Goal: Check status: Check status

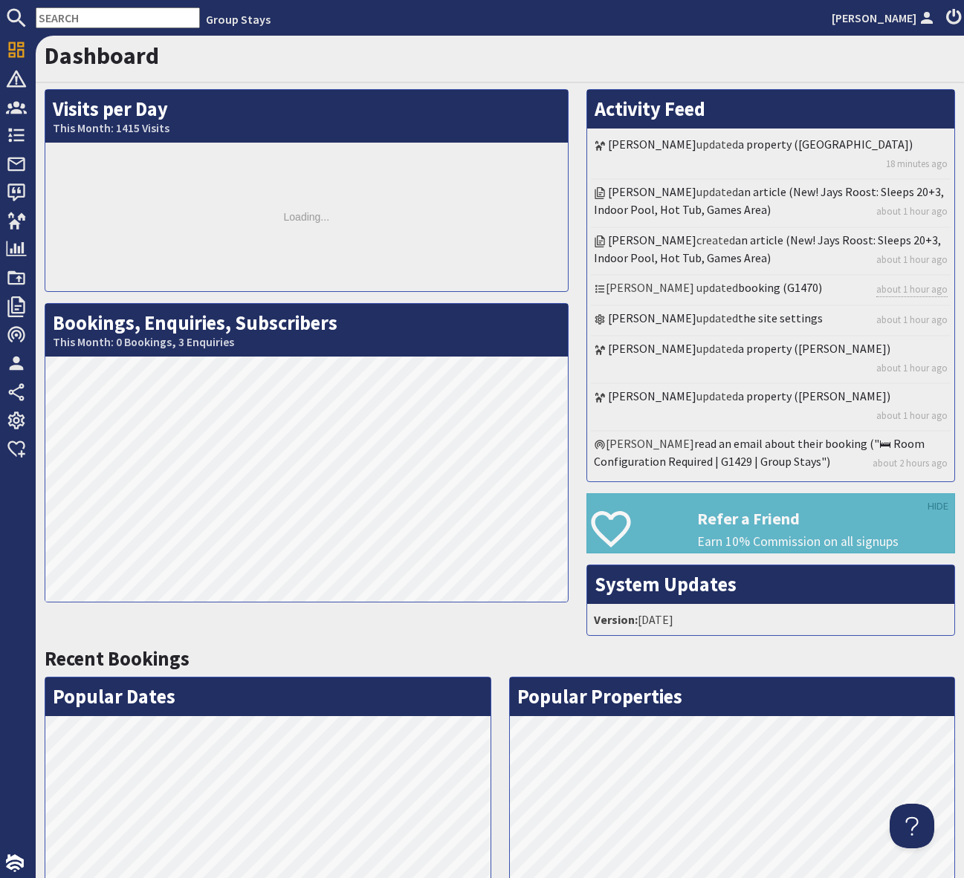
click at [59, 22] on input "text" at bounding box center [118, 17] width 164 height 21
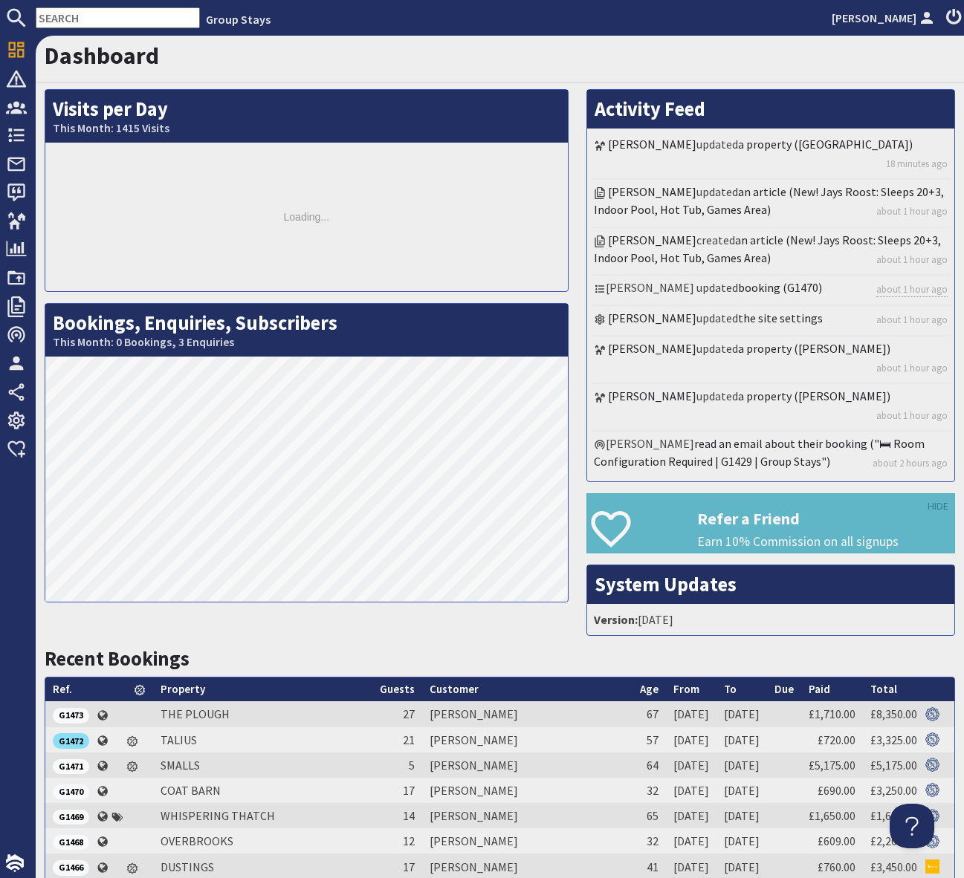
click at [59, 22] on input "text" at bounding box center [118, 17] width 164 height 21
paste input "G1469"
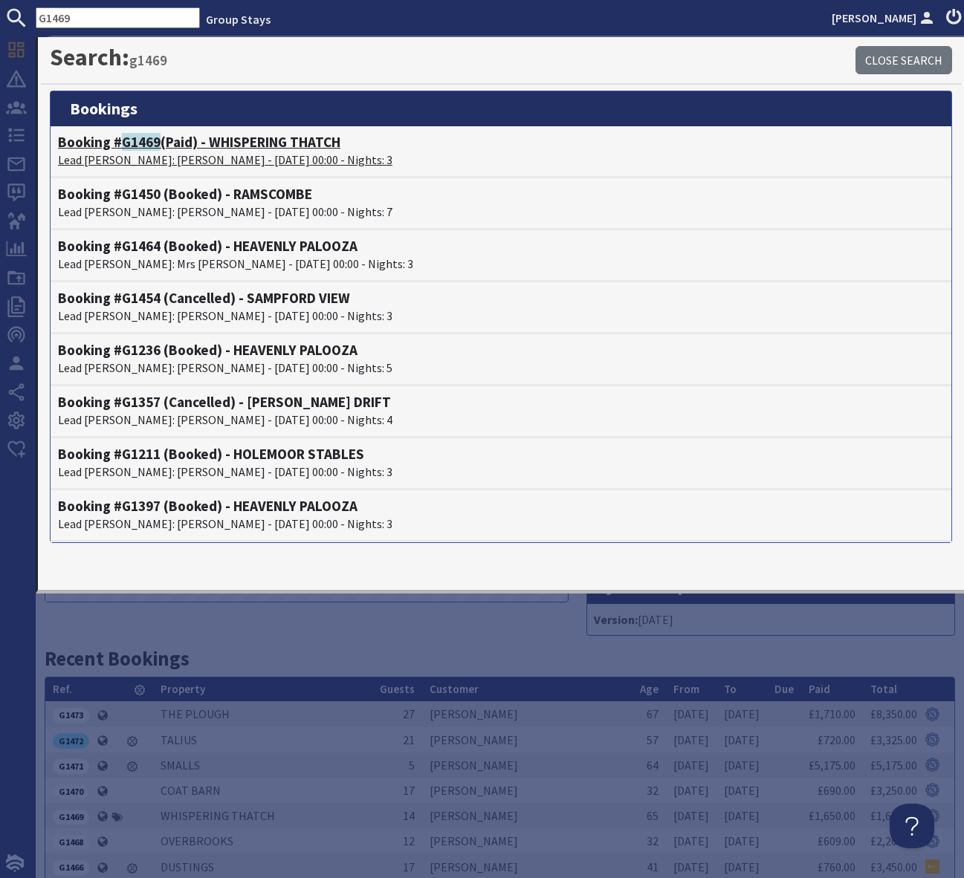
type input "G1469"
click at [264, 143] on h4 "Booking # G1469 (Paid) - WHISPERING THATCH" at bounding box center [501, 142] width 886 height 17
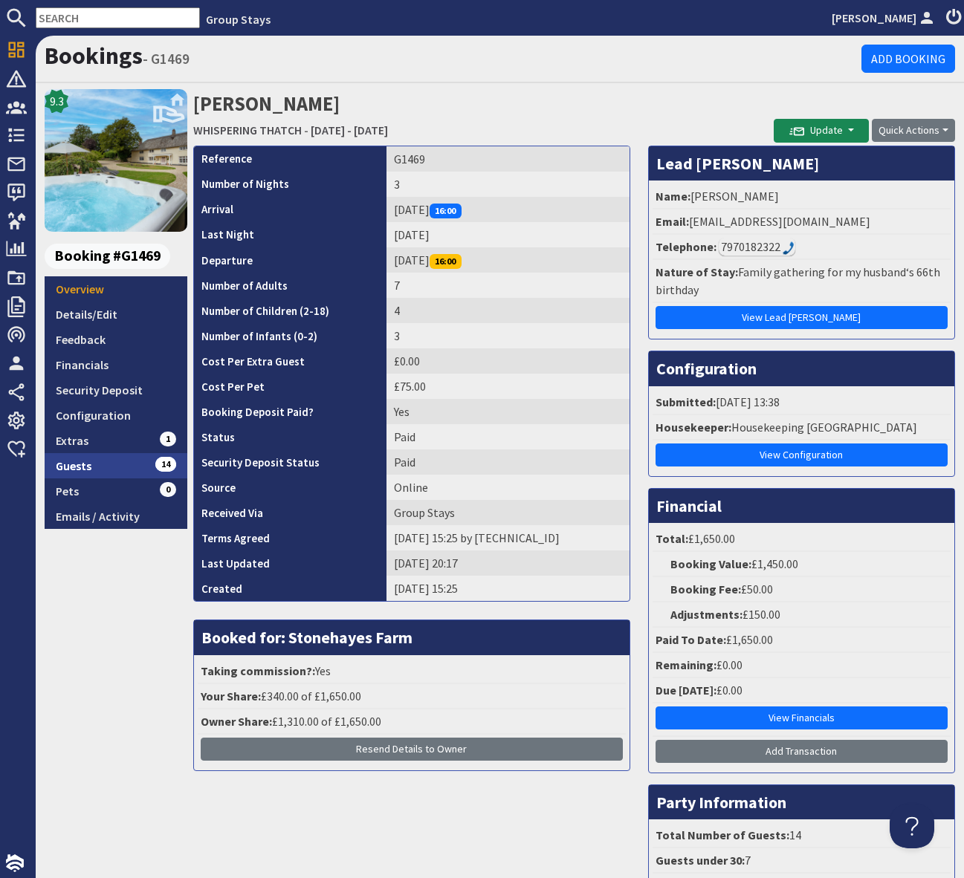
click at [129, 470] on link "Guests 14" at bounding box center [116, 465] width 143 height 25
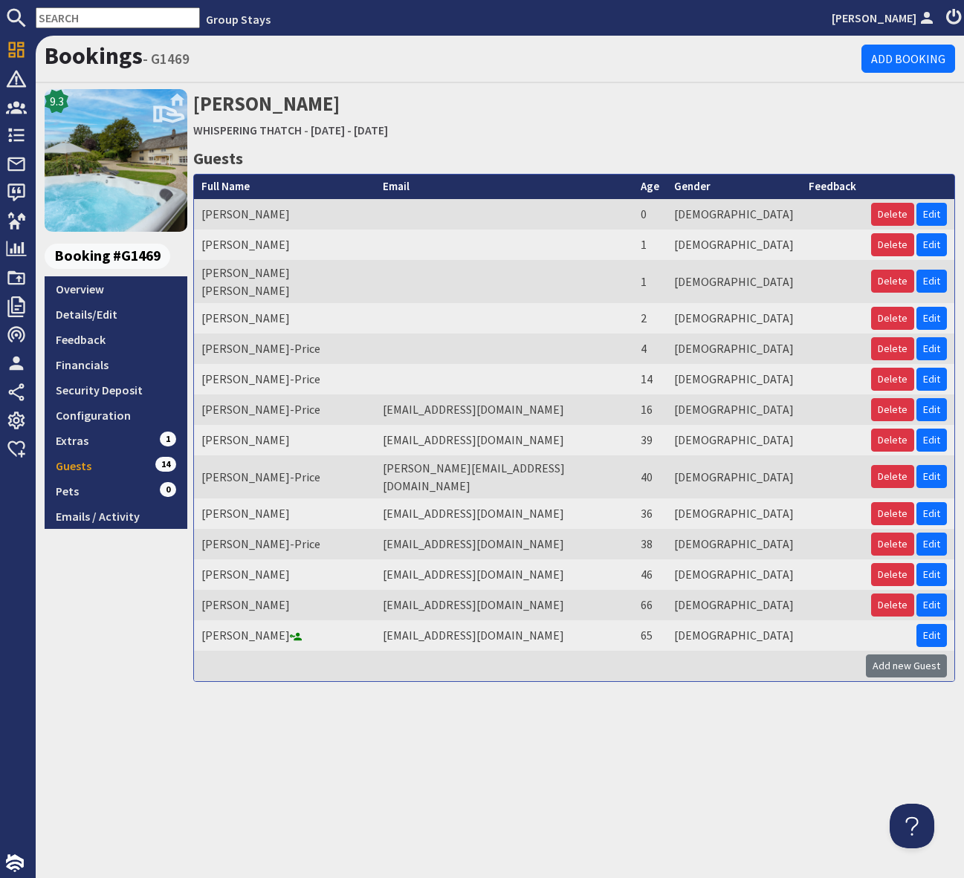
click at [74, 19] on input "text" at bounding box center [118, 17] width 164 height 21
paste input "G1417"
type input "G1417"
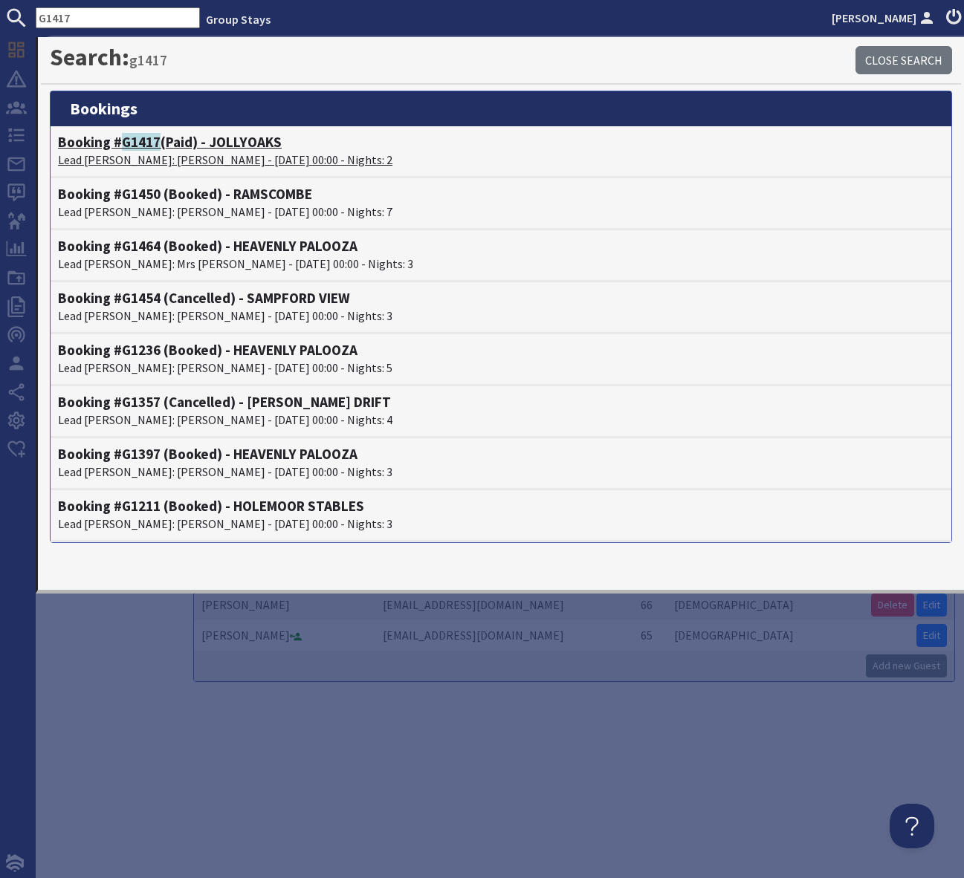
click at [241, 141] on h4 "Booking # G1417 (Paid) - JOLLYOAKS" at bounding box center [501, 142] width 886 height 17
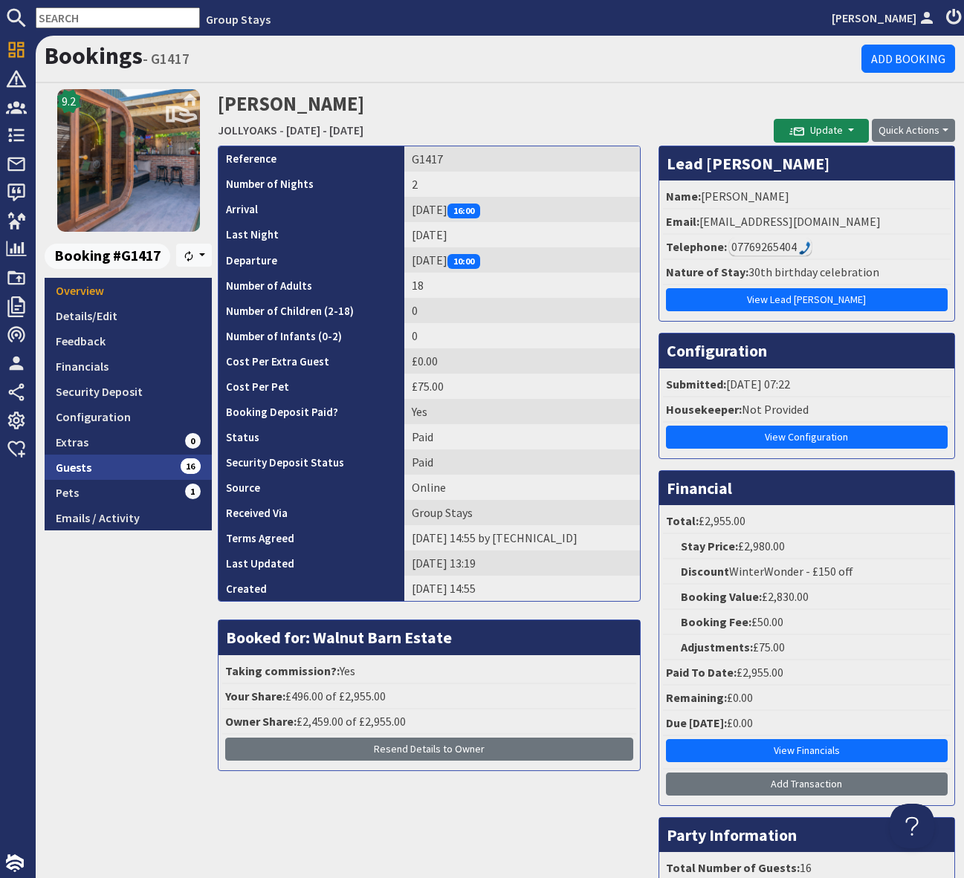
click at [151, 472] on link "Guests 16" at bounding box center [128, 467] width 167 height 25
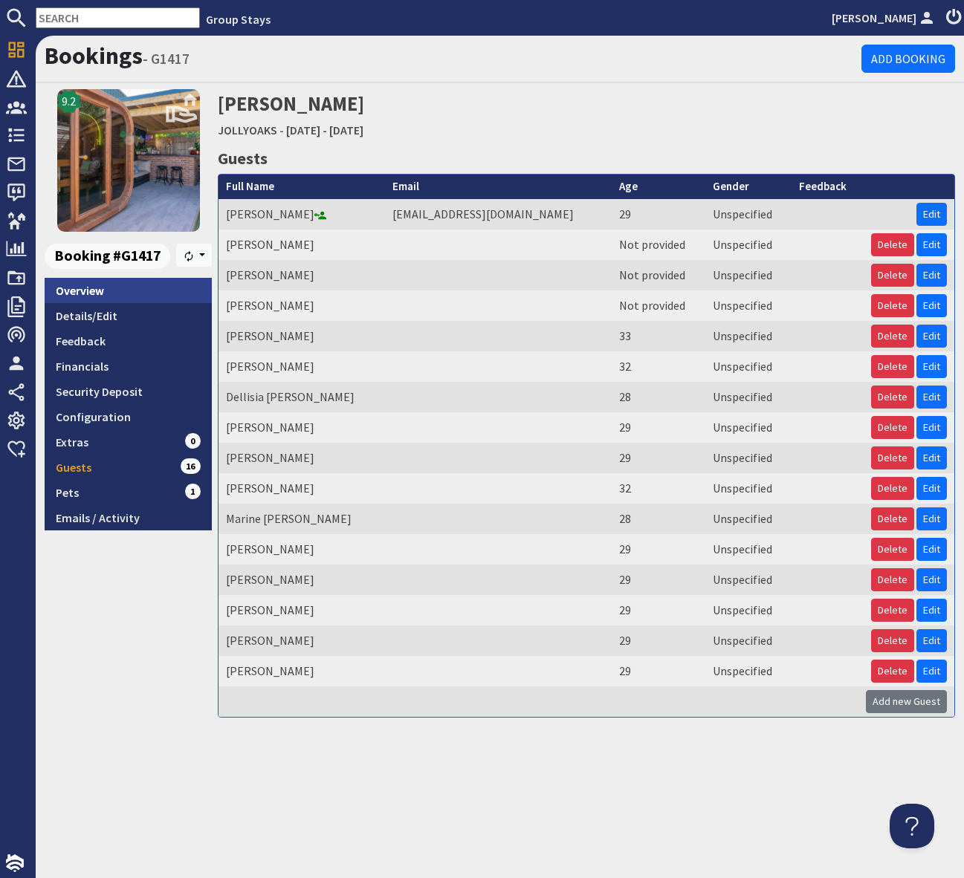
click at [122, 291] on link "Overview" at bounding box center [128, 290] width 167 height 25
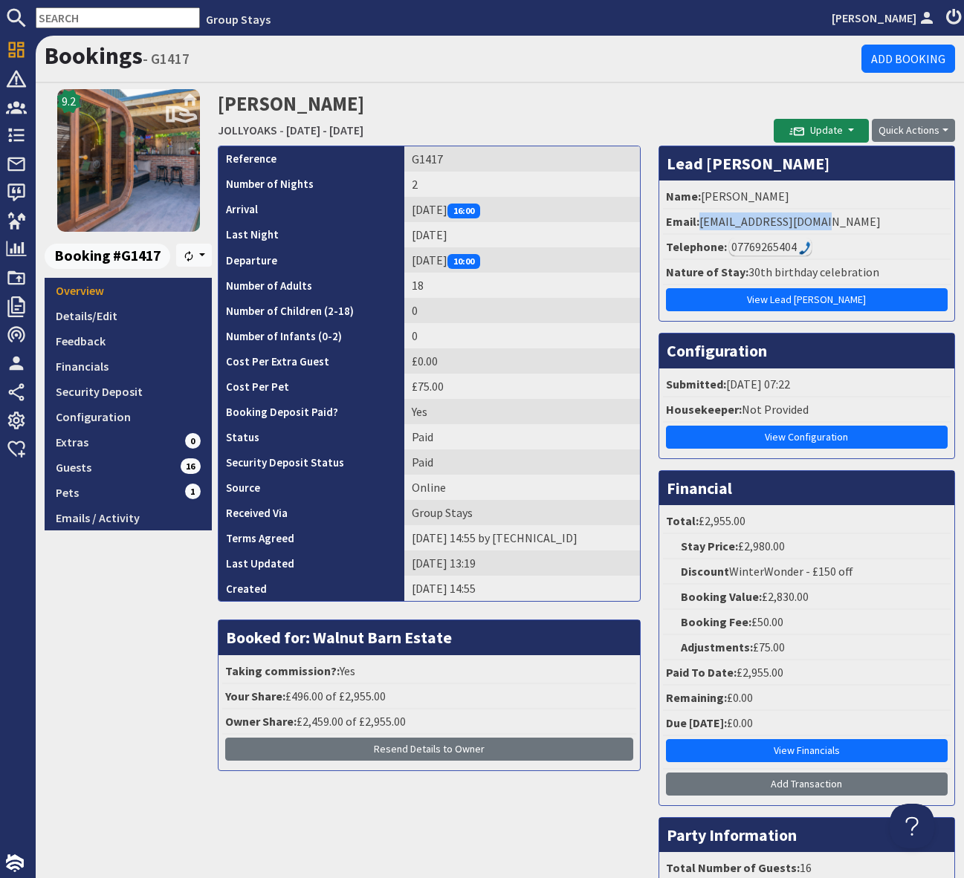
drag, startPoint x: 835, startPoint y: 218, endPoint x: 698, endPoint y: 223, distance: 136.8
click at [698, 223] on li "Email: bojess95@hotmail.com" at bounding box center [806, 221] width 287 height 25
copy li "bojess95@hotmail.com"
click at [69, 21] on input "text" at bounding box center [118, 17] width 164 height 21
paste input "GS1122"
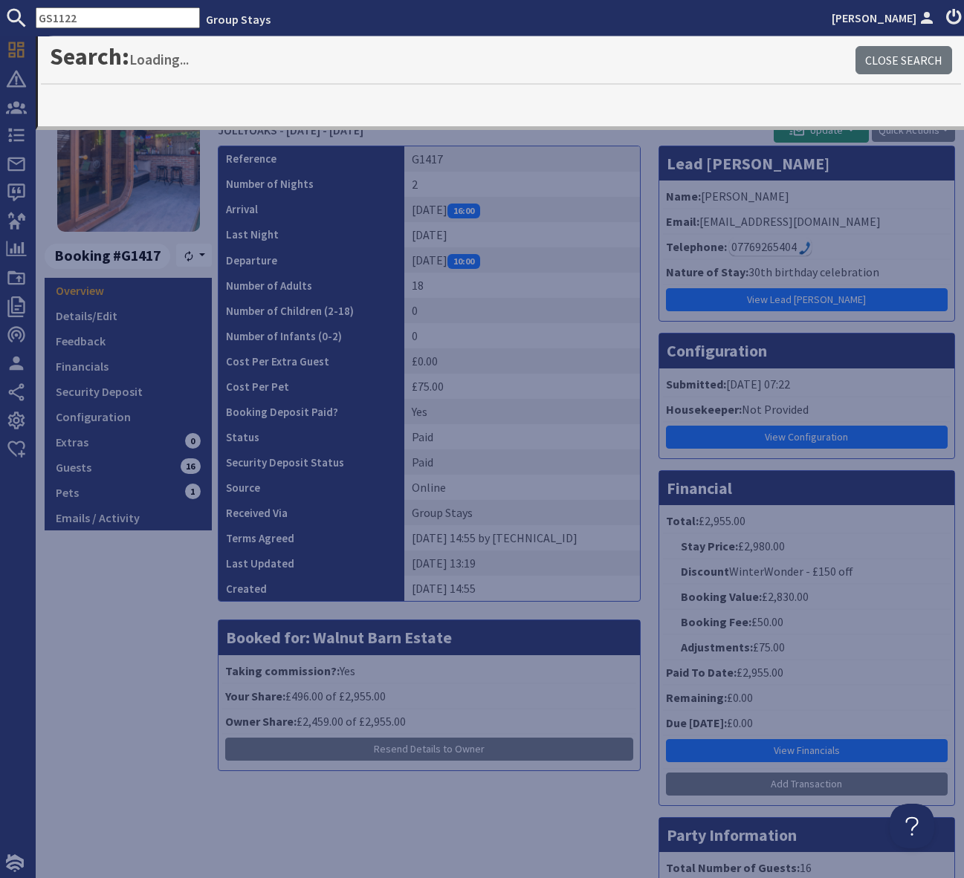
type input "GS1122"
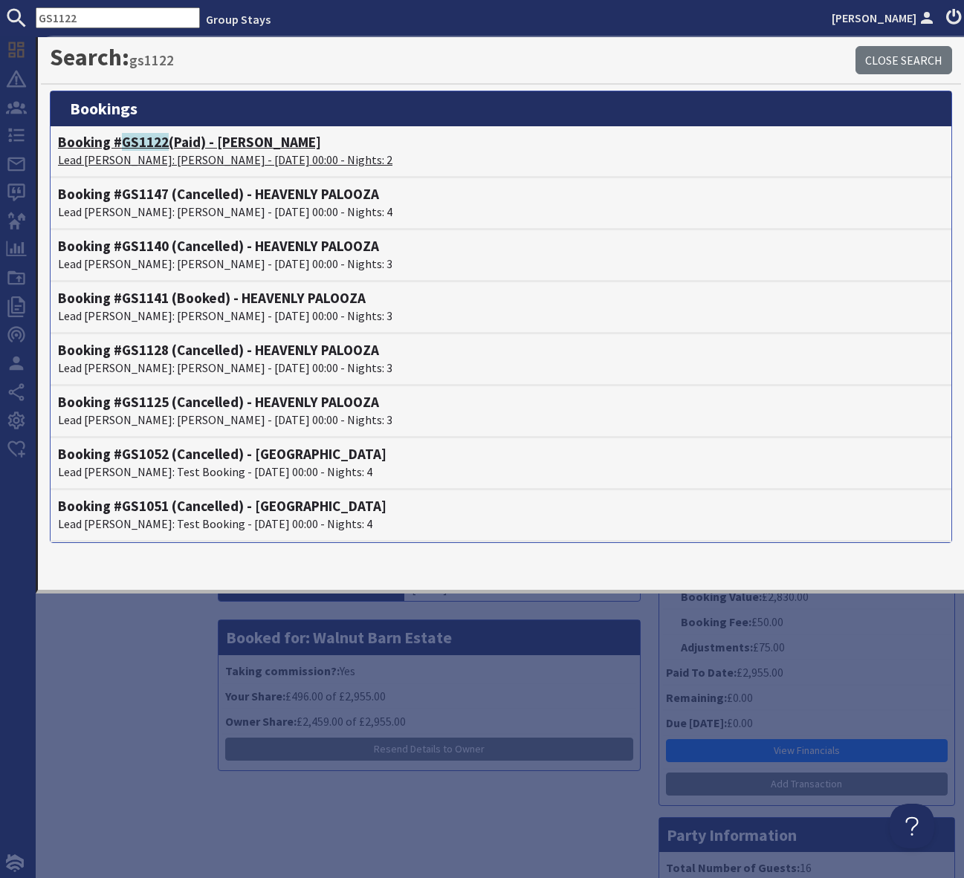
click at [237, 143] on h4 "Booking # GS1122 (Paid) - BELLUS" at bounding box center [501, 142] width 886 height 17
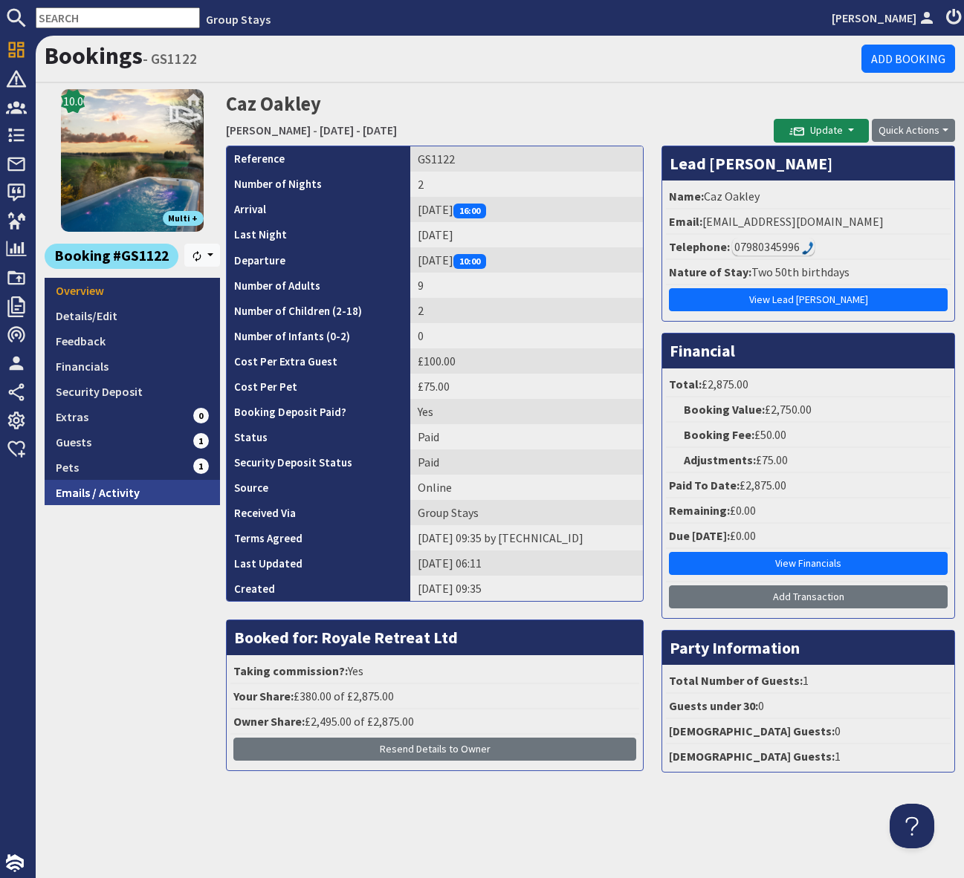
click at [90, 489] on link "Emails / Activity" at bounding box center [132, 492] width 175 height 25
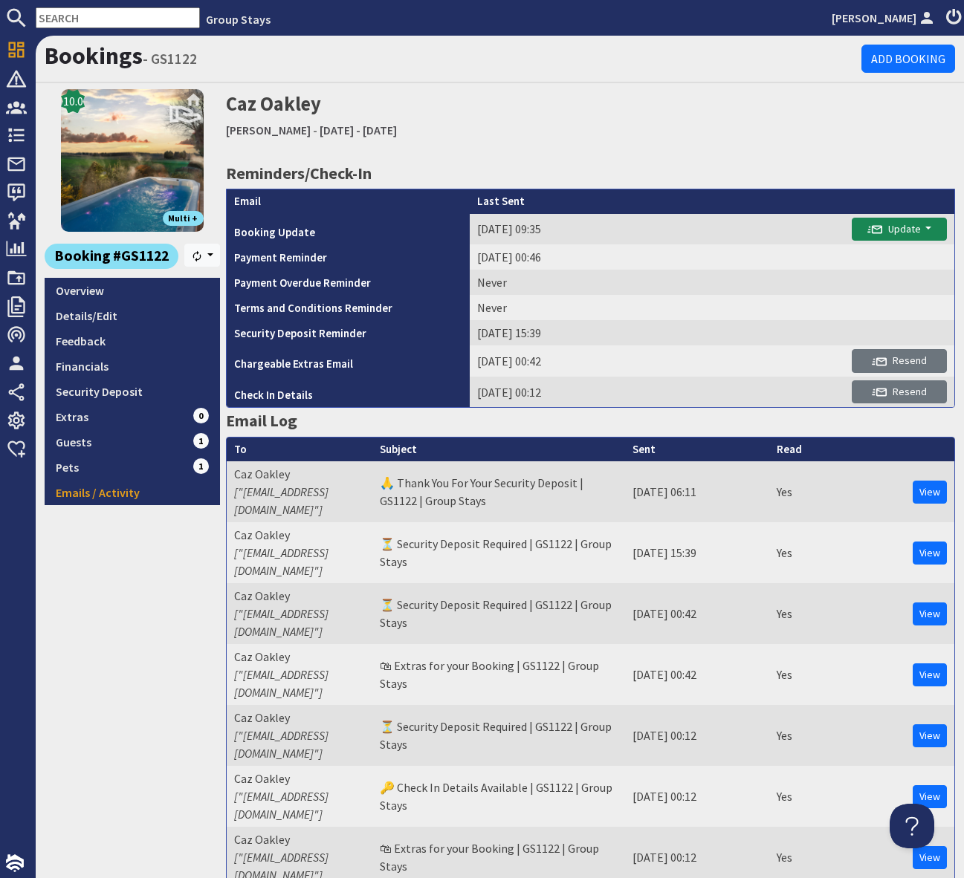
scroll to position [1, 0]
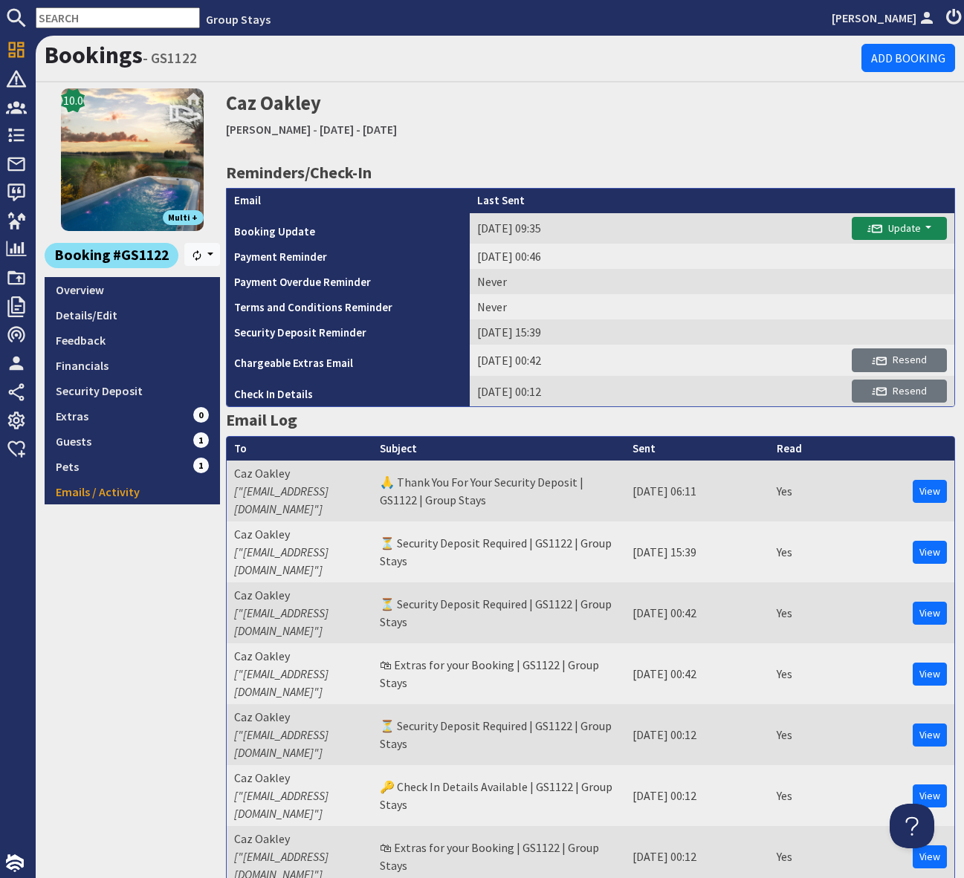
click at [69, 23] on input "text" at bounding box center [118, 17] width 164 height 21
paste input "GS1050"
type input "GS1050"
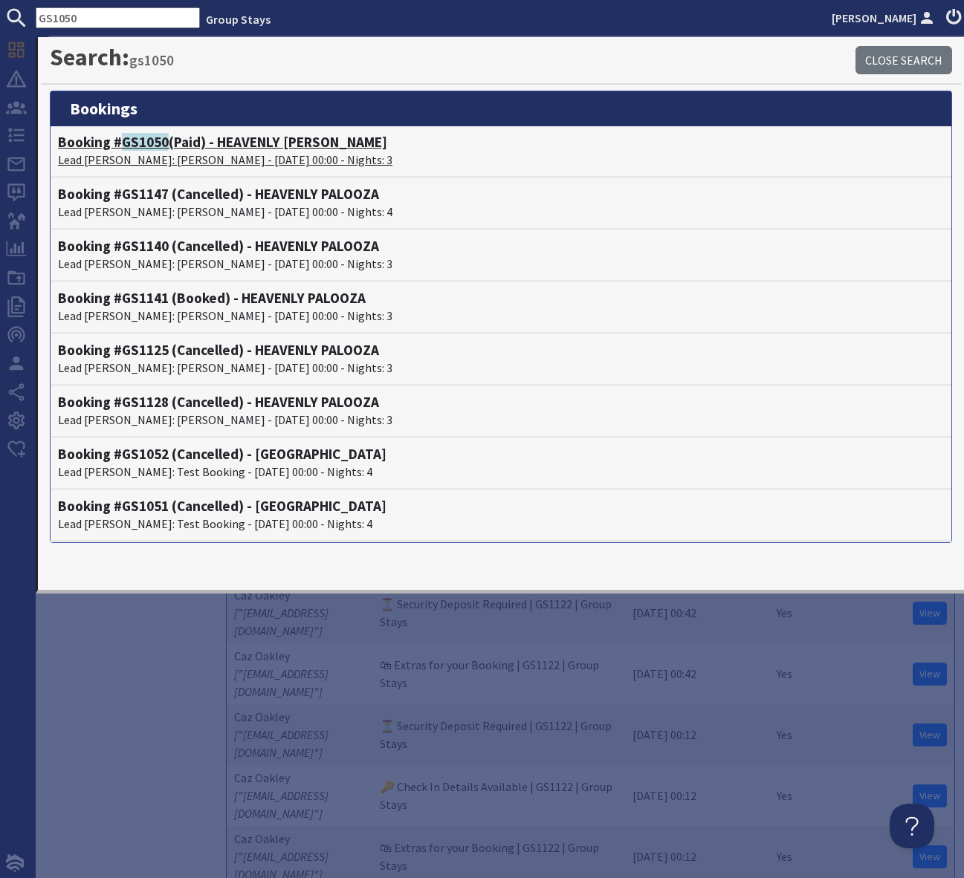
drag, startPoint x: 241, startPoint y: 143, endPoint x: 245, endPoint y: 149, distance: 8.0
click at [240, 143] on h4 "Booking # GS1050 (Paid) - HEAVENLY PALOOZA" at bounding box center [501, 142] width 886 height 17
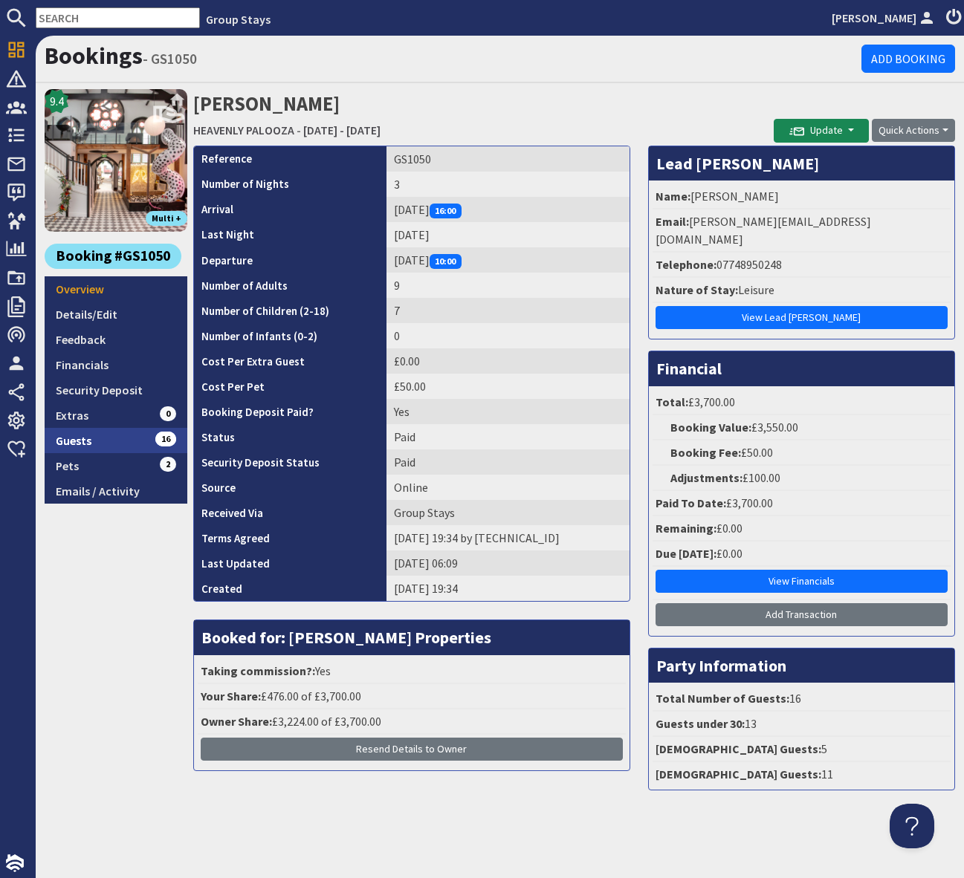
click at [129, 445] on link "Guests 16" at bounding box center [116, 440] width 143 height 25
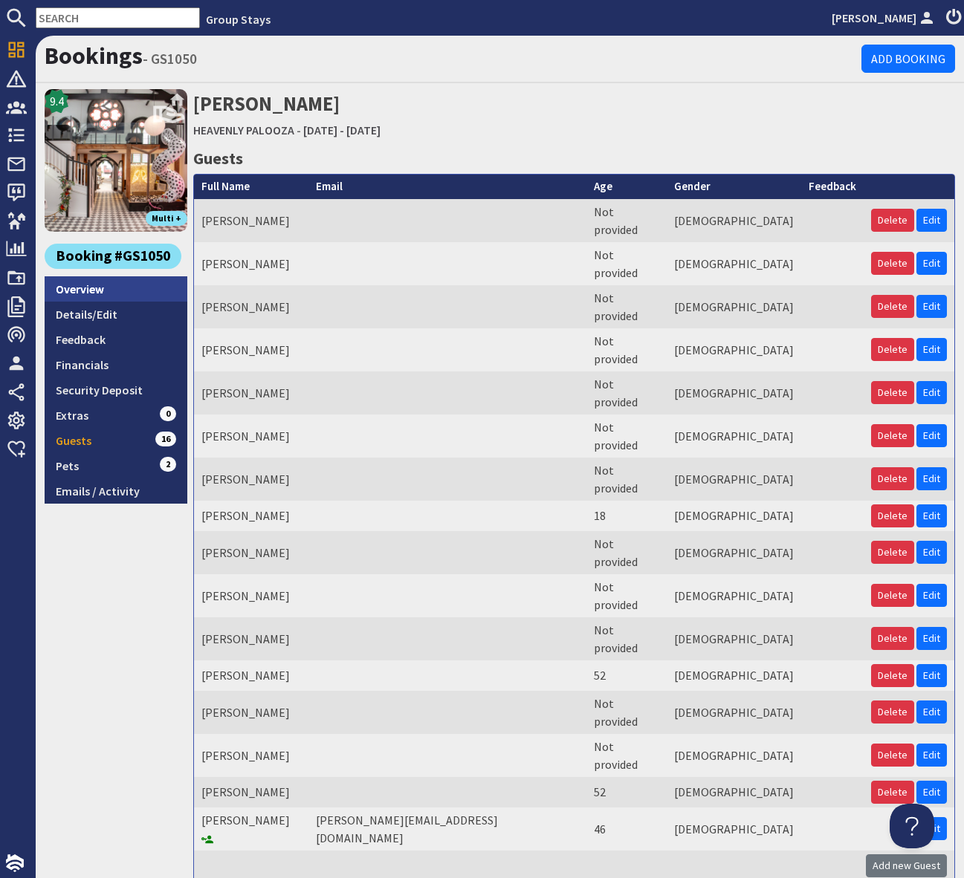
click at [84, 276] on link "Overview" at bounding box center [116, 288] width 143 height 25
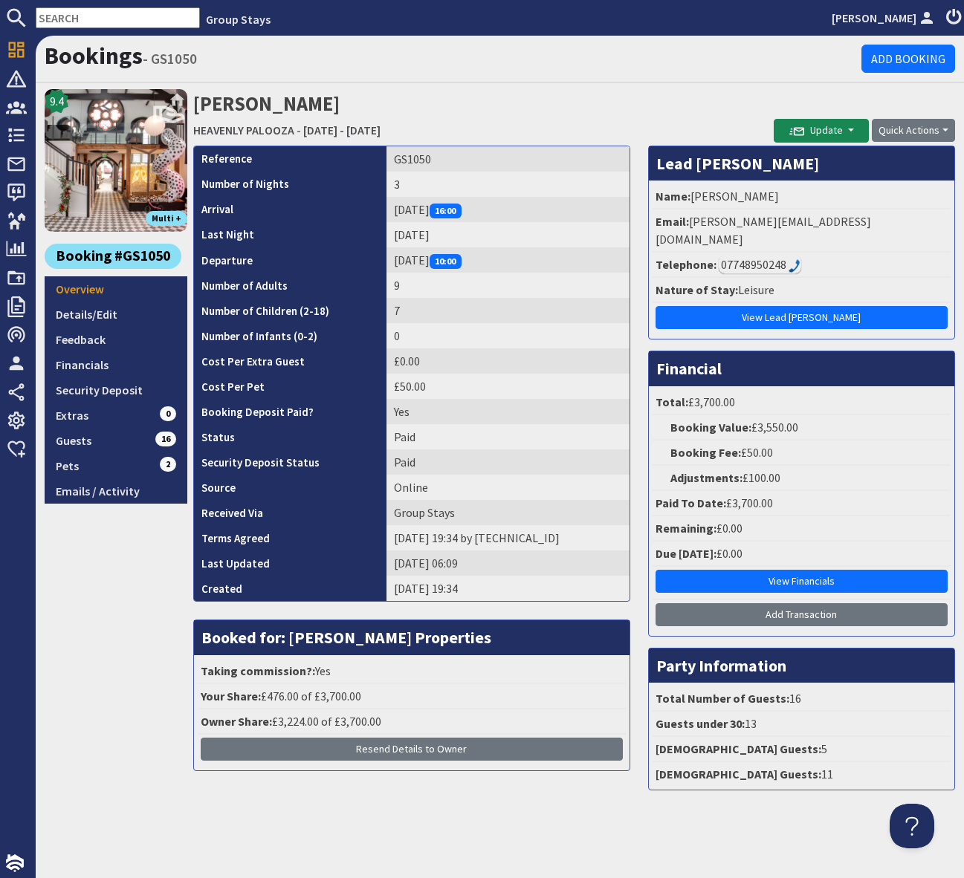
click at [83, 22] on input "text" at bounding box center [118, 17] width 164 height 21
paste input "S48075"
type input "S48075"
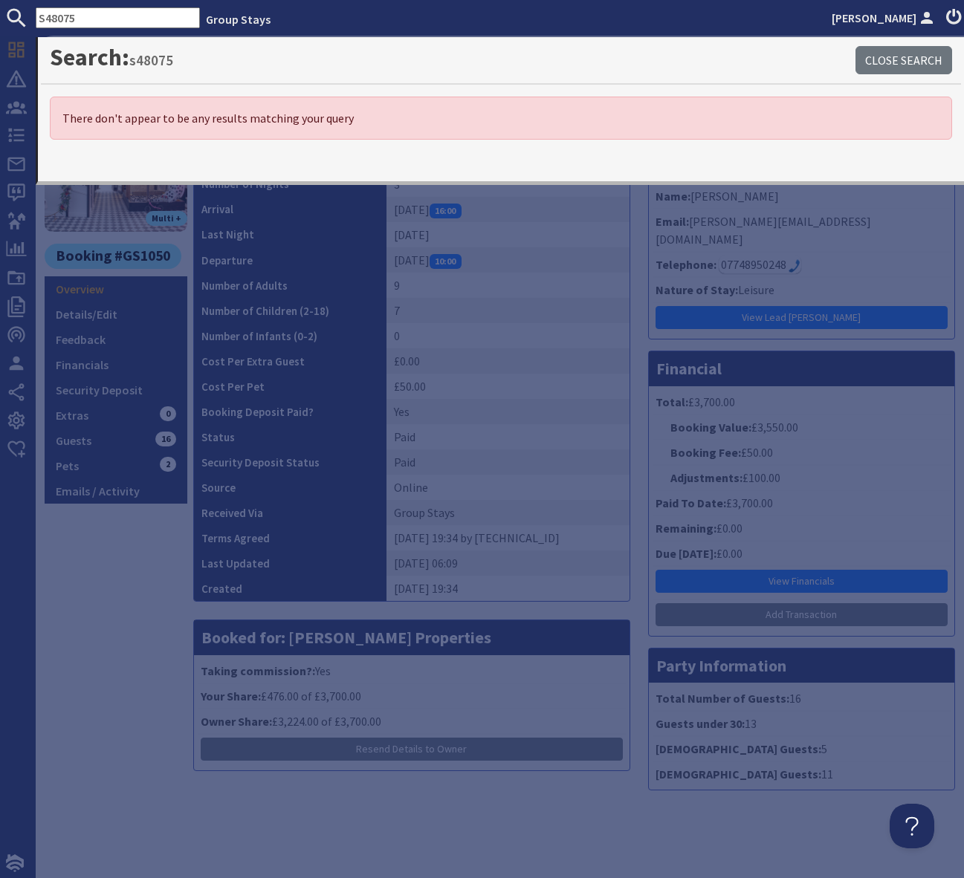
drag, startPoint x: 91, startPoint y: 23, endPoint x: 0, endPoint y: 15, distance: 91.0
click at [0, 15] on form "S48075" at bounding box center [100, 17] width 200 height 21
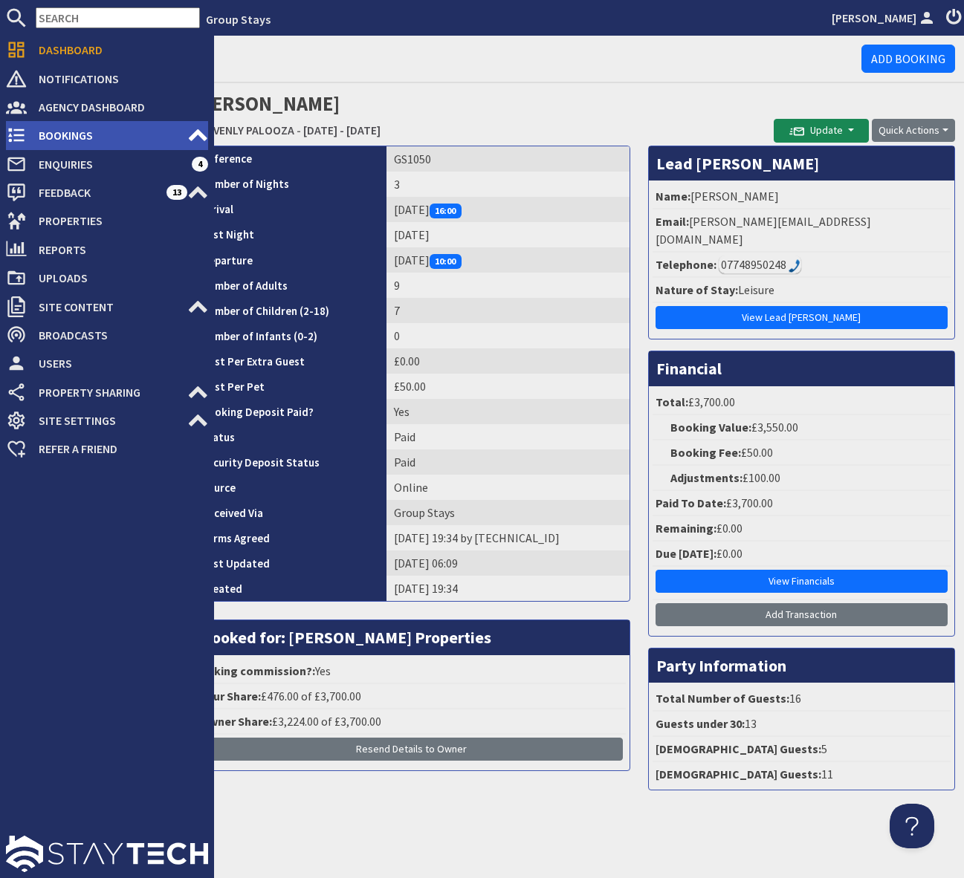
click at [103, 132] on span "Bookings" at bounding box center [107, 135] width 160 height 24
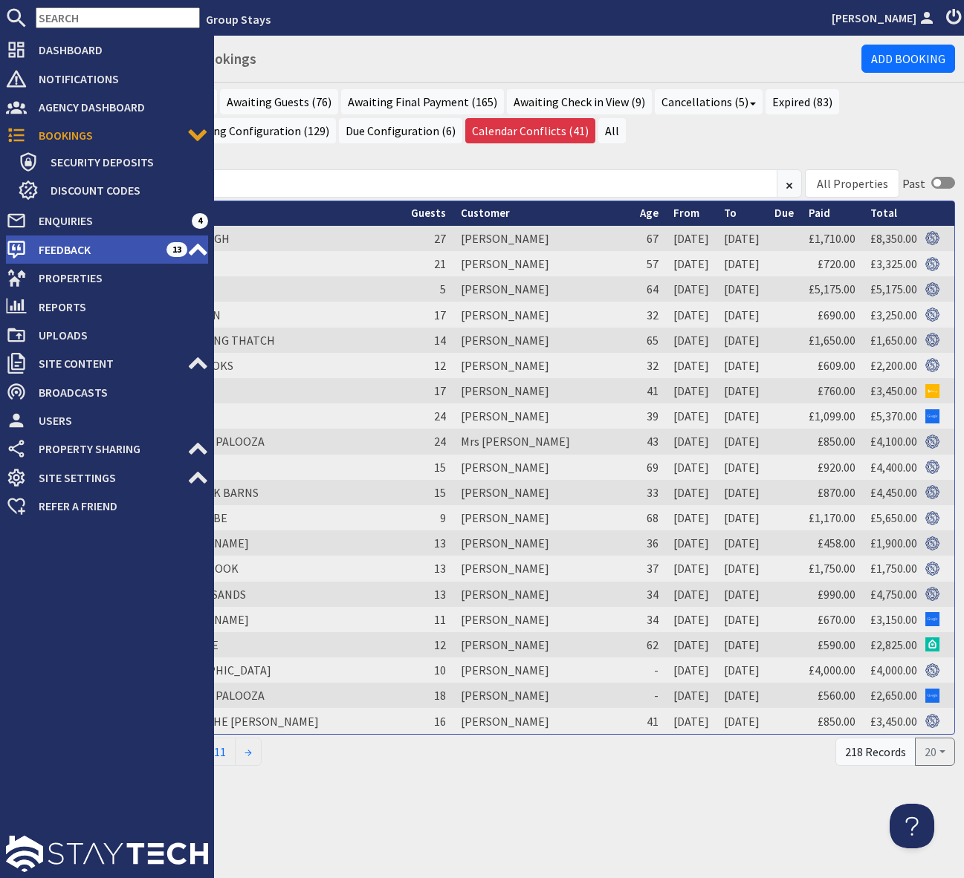
click at [117, 245] on span "Feedback" at bounding box center [97, 250] width 140 height 24
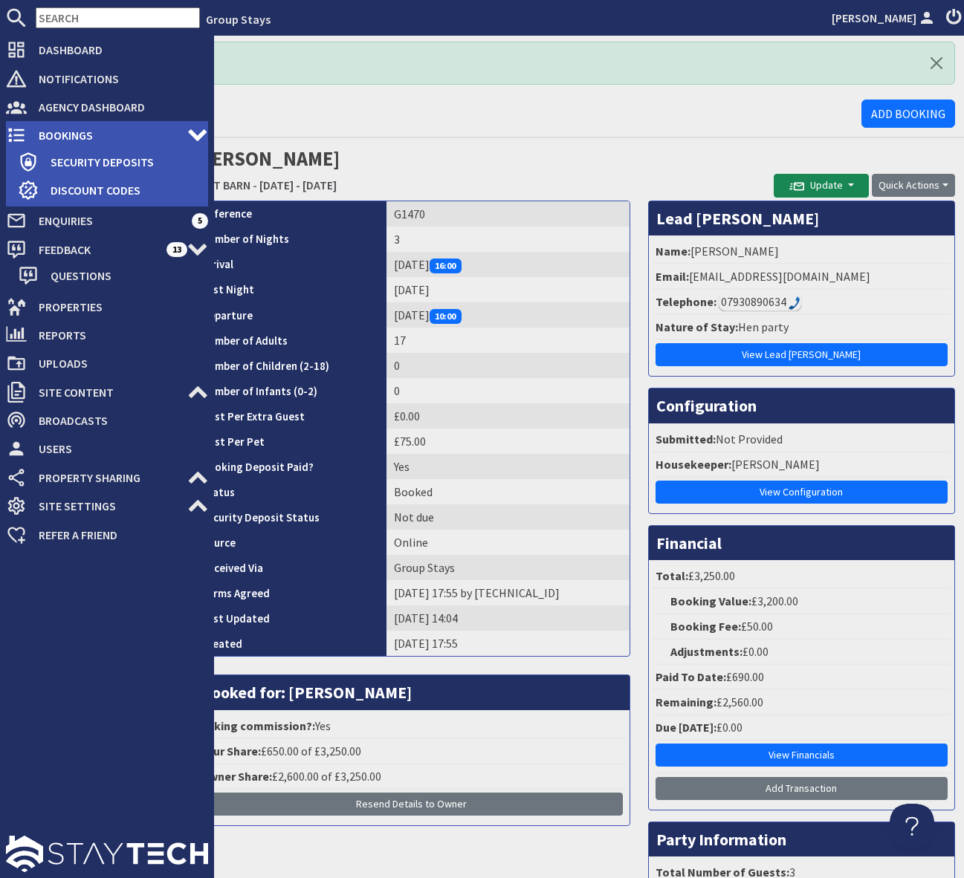
click at [124, 132] on span "Bookings" at bounding box center [107, 135] width 160 height 24
